Goal: Find specific page/section: Find specific page/section

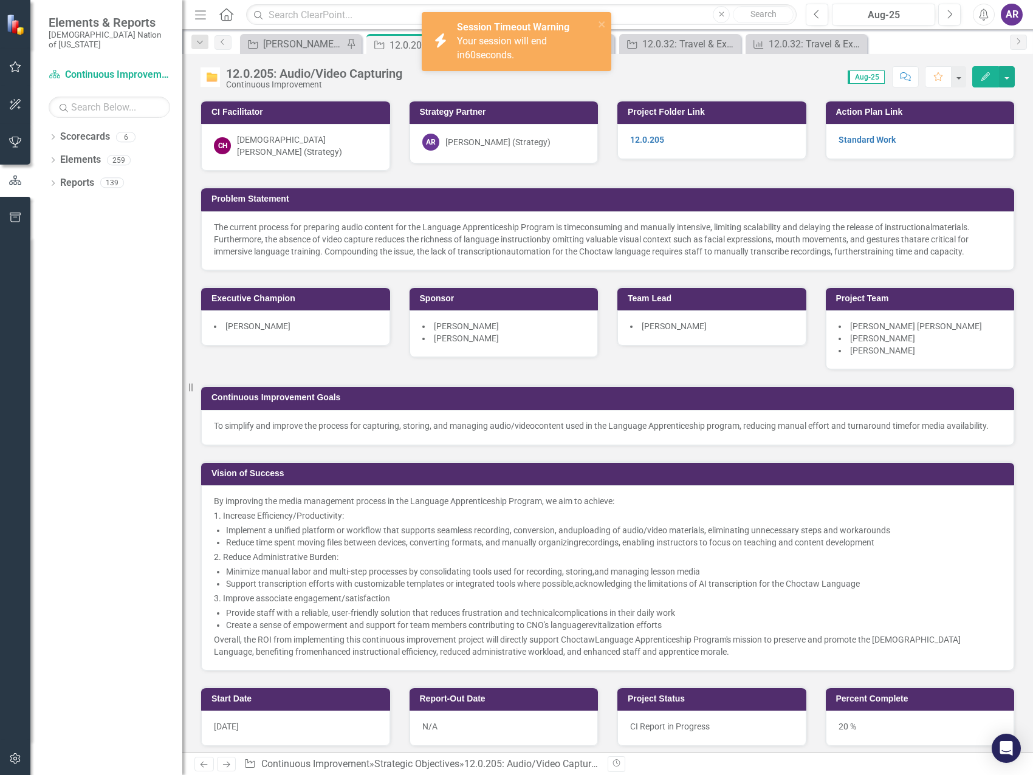
scroll to position [1276, 0]
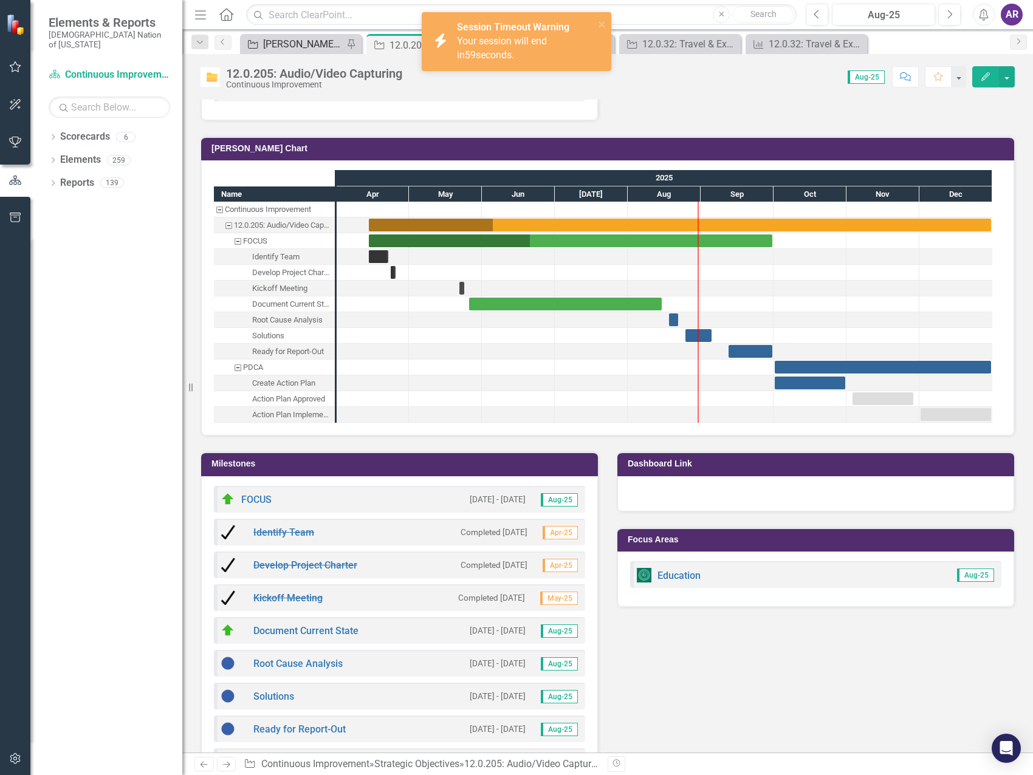
click at [298, 45] on div "[PERSON_NAME] SO's" at bounding box center [303, 43] width 80 height 15
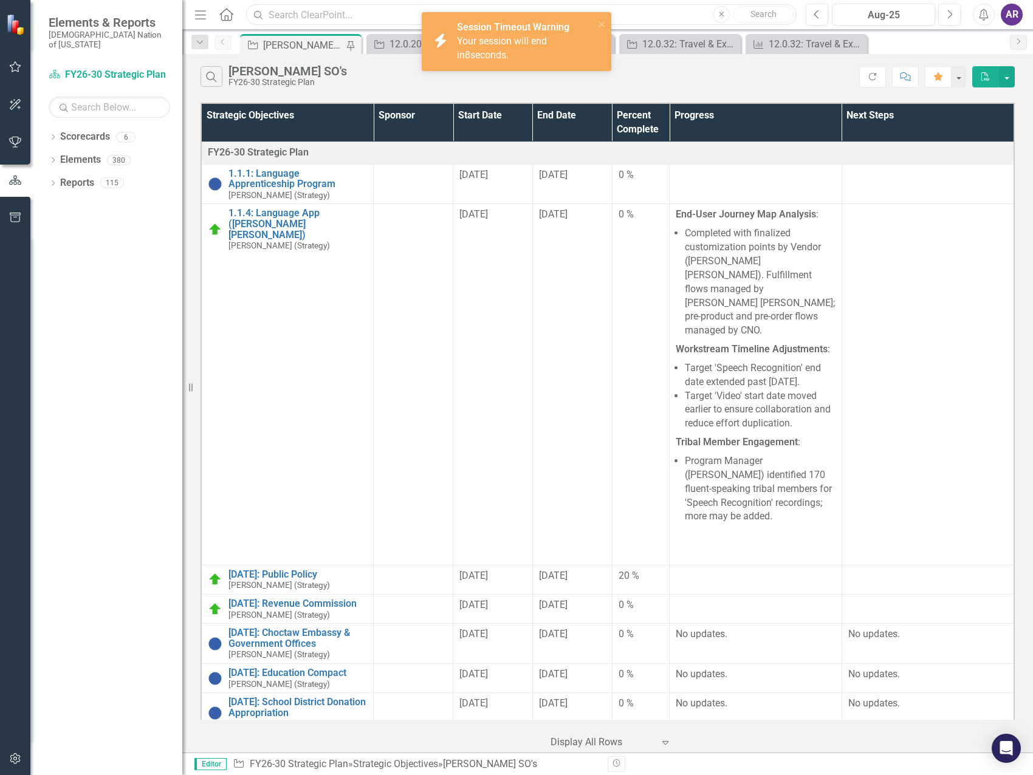
click at [408, 18] on input "text" at bounding box center [521, 14] width 550 height 21
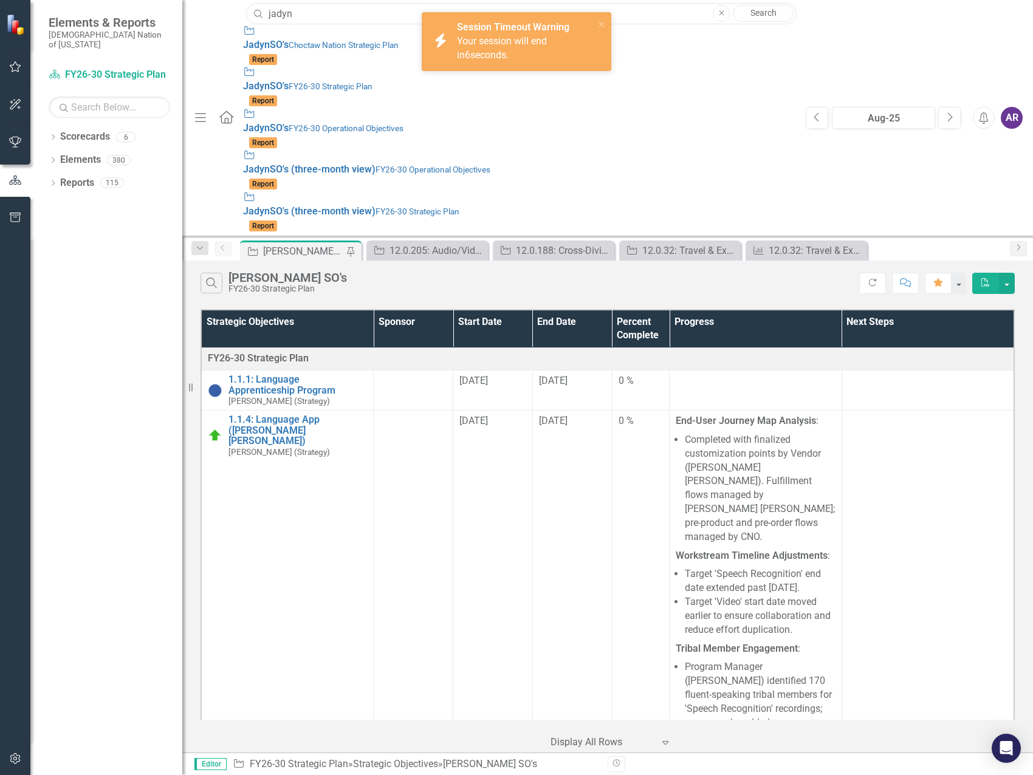
type input "jadyn"
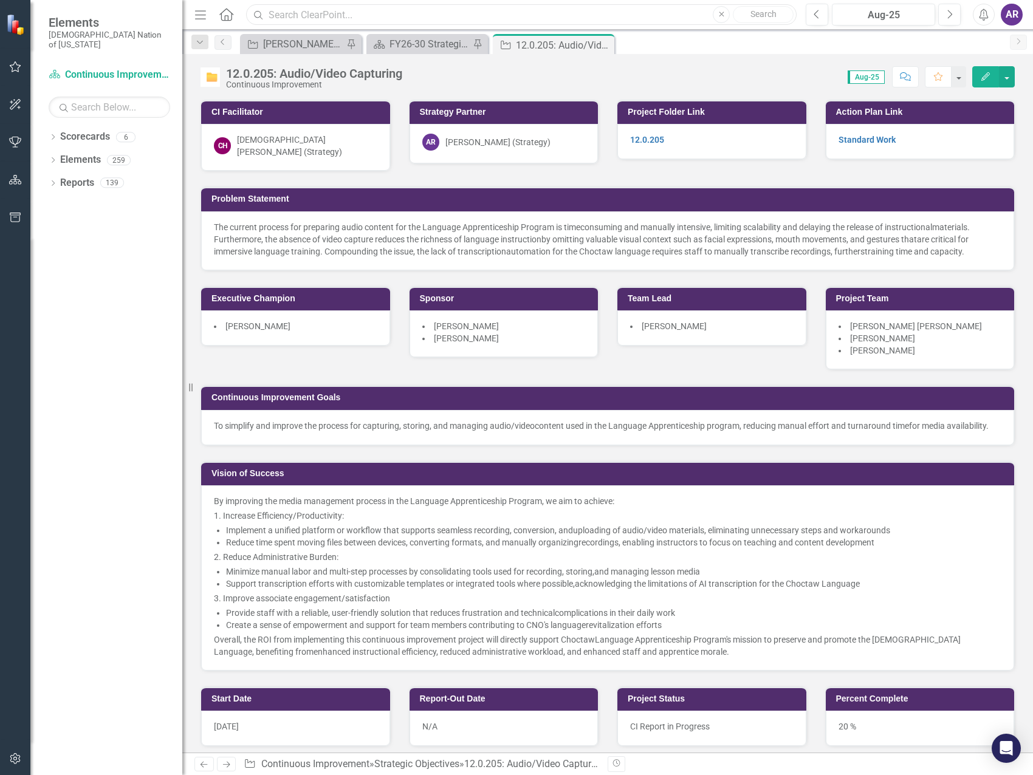
click at [318, 19] on input "text" at bounding box center [521, 14] width 550 height 21
type input "jadyn"
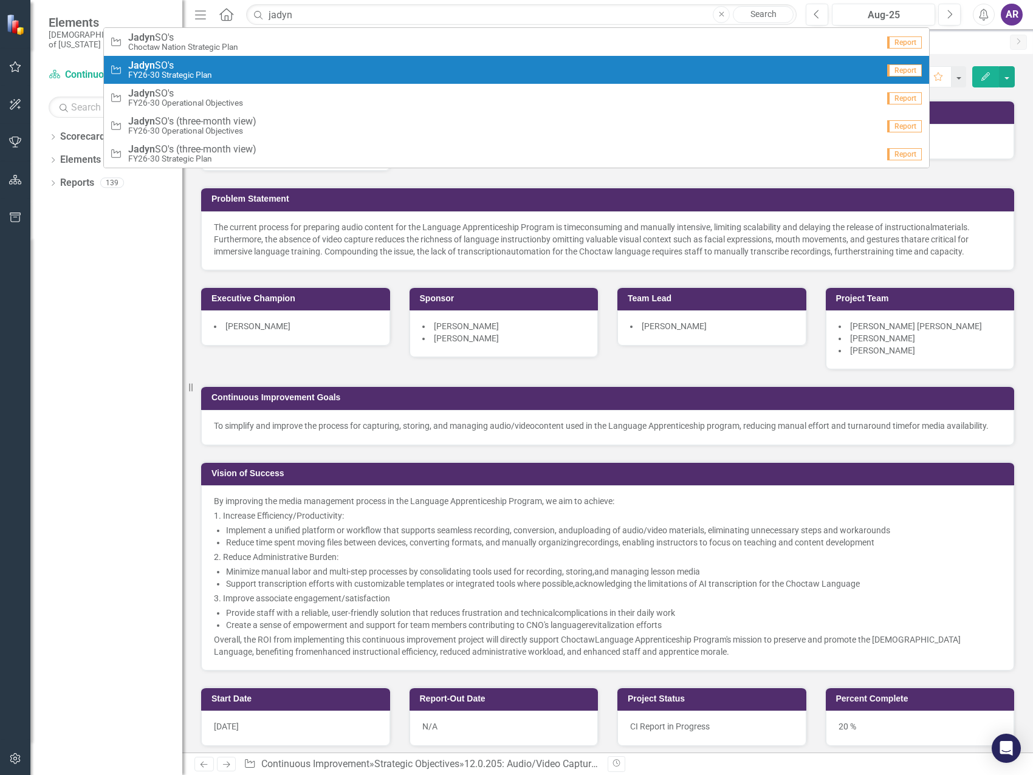
click at [259, 66] on div "Strategic Objective Jadyn SO's FY26-30 Strategic Plan" at bounding box center [494, 70] width 768 height 20
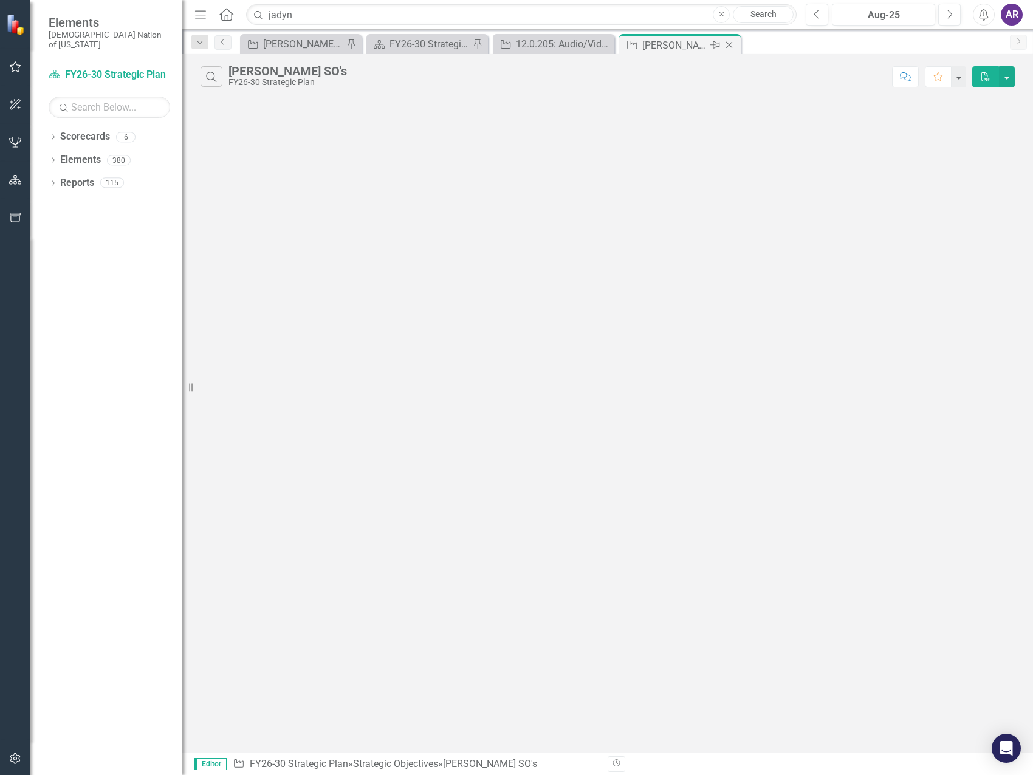
click at [732, 45] on icon "Close" at bounding box center [729, 45] width 12 height 10
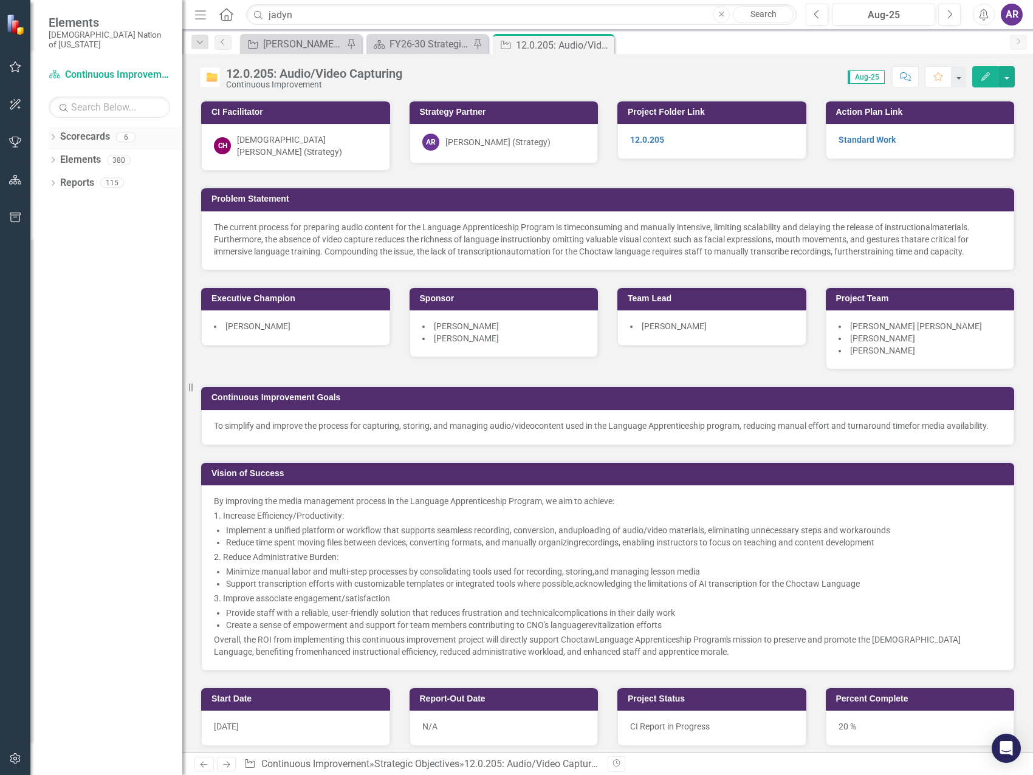
click at [90, 130] on link "Scorecards" at bounding box center [85, 137] width 50 height 14
click at [84, 130] on link "Scorecards" at bounding box center [85, 137] width 50 height 14
click at [55, 135] on icon "Dropdown" at bounding box center [53, 138] width 9 height 7
click at [75, 314] on link "Reports" at bounding box center [77, 321] width 34 height 14
click at [52, 319] on icon "Dropdown" at bounding box center [53, 322] width 9 height 7
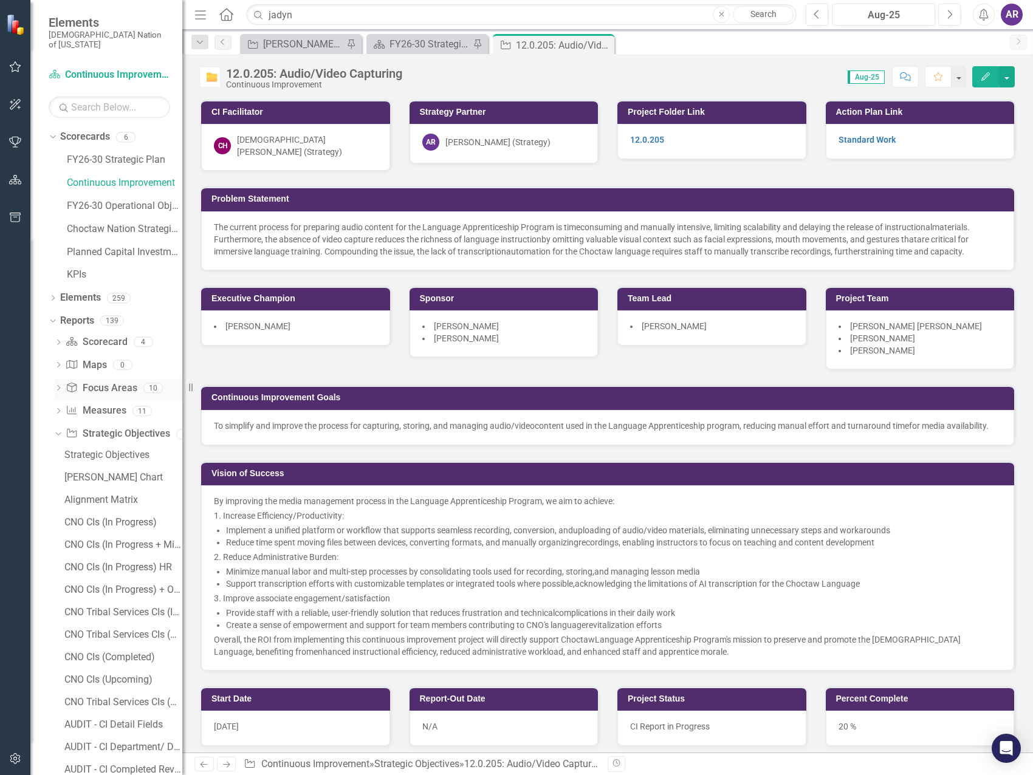
click at [60, 386] on icon "Dropdown" at bounding box center [58, 389] width 9 height 7
click at [103, 539] on div "Tribal Services" at bounding box center [123, 544] width 118 height 11
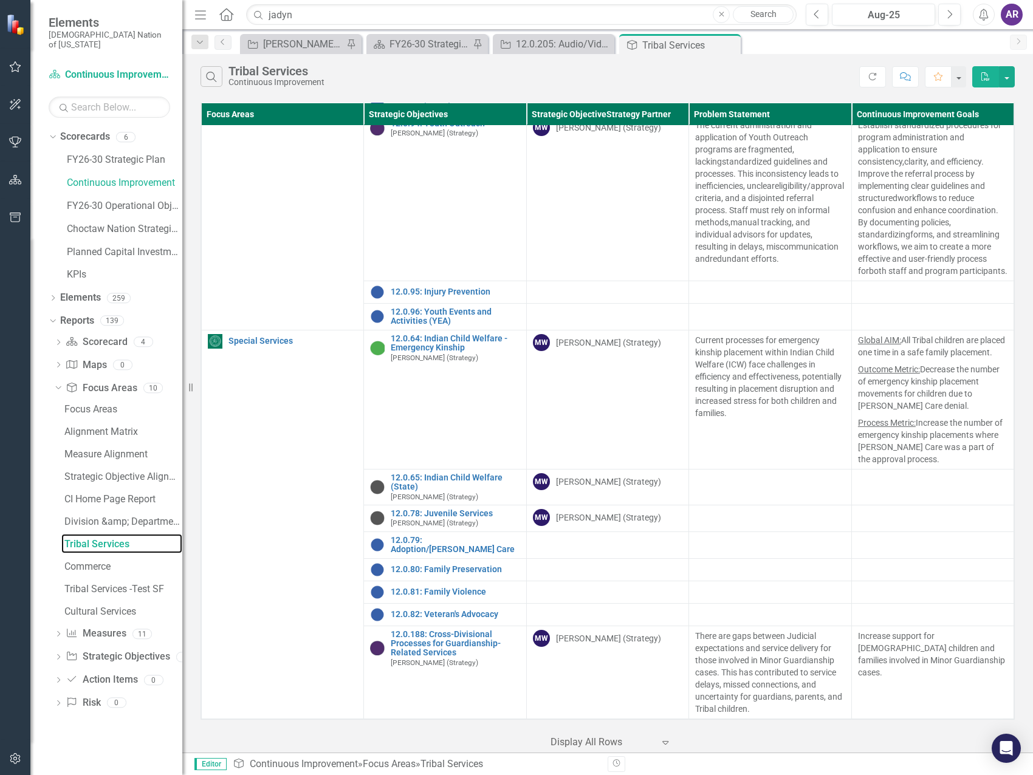
scroll to position [4927, 0]
click at [118, 516] on div "Division &amp; Department Lists" at bounding box center [123, 521] width 118 height 11
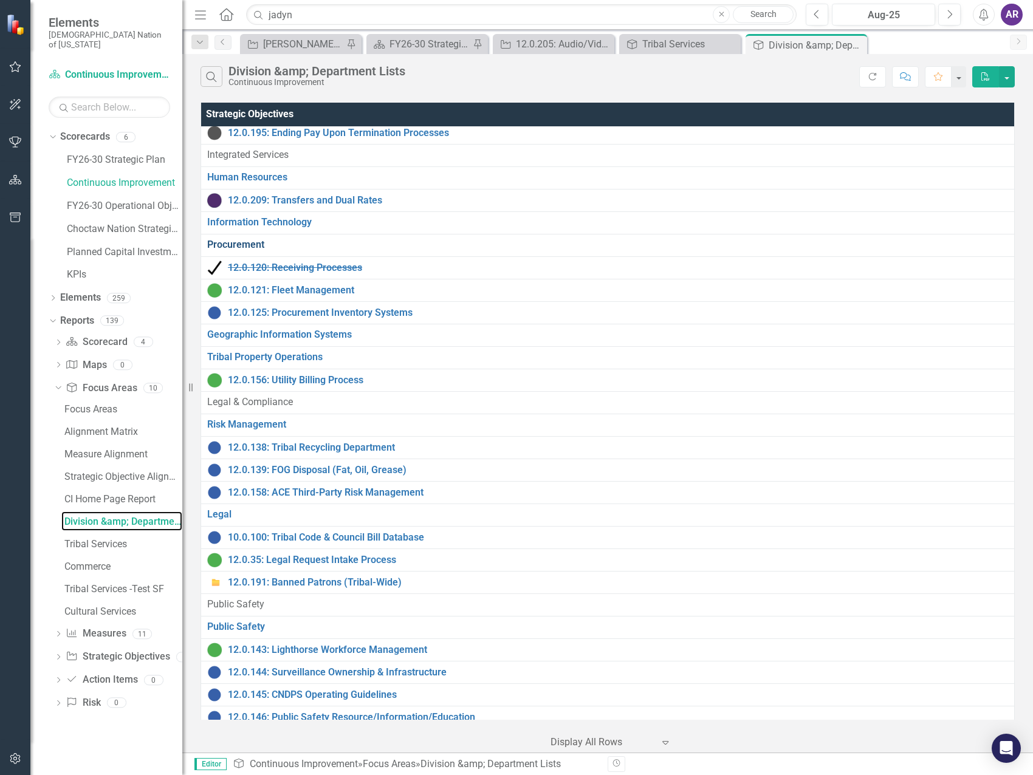
scroll to position [1822, 0]
